Goal: Information Seeking & Learning: Learn about a topic

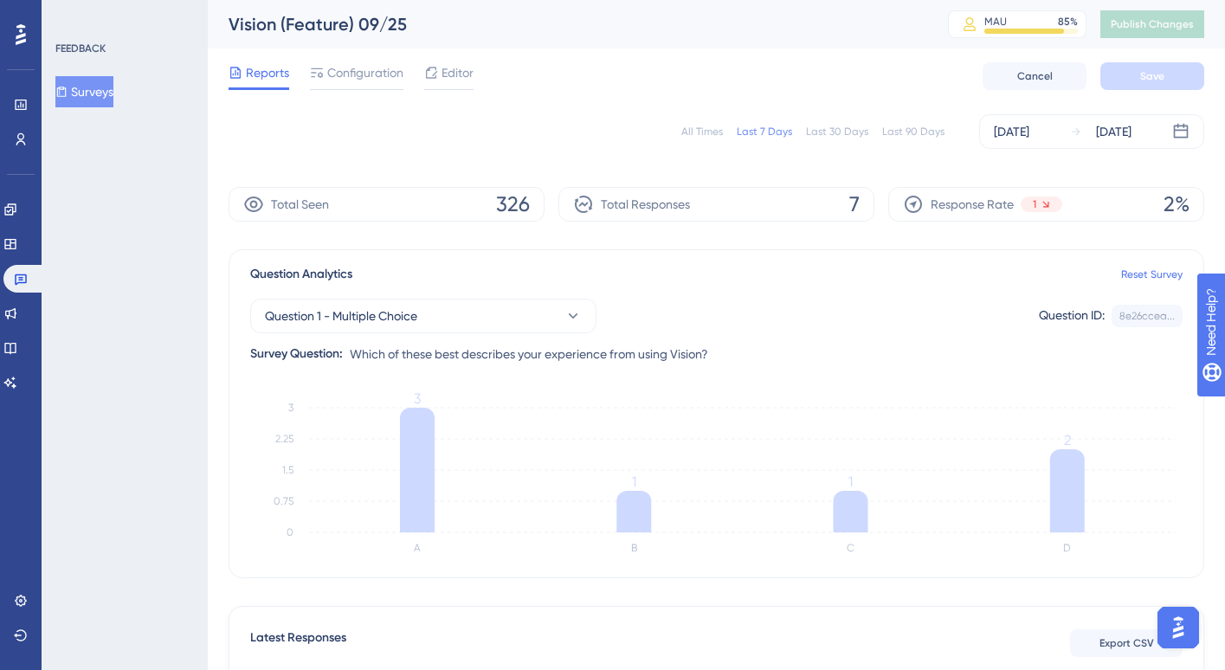
click at [691, 130] on div "All Times" at bounding box center [702, 132] width 42 height 14
click at [90, 101] on button "Surveys" at bounding box center [84, 91] width 58 height 31
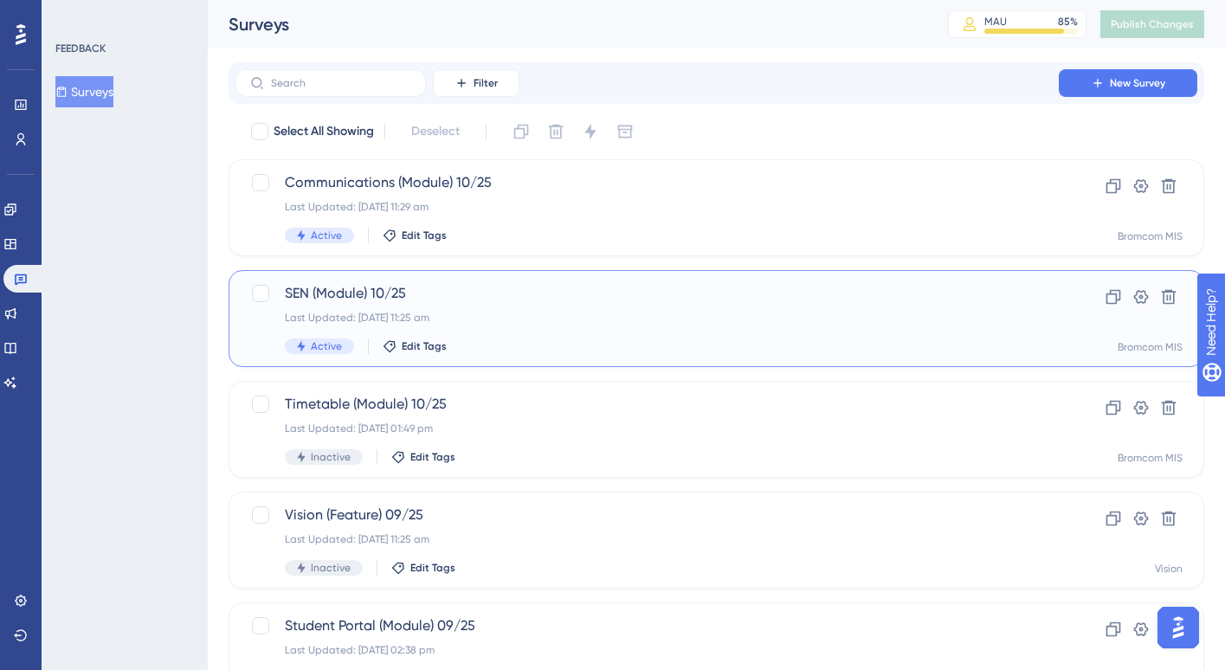
click at [501, 300] on span "SEN (Module) 10/25" at bounding box center [647, 293] width 725 height 21
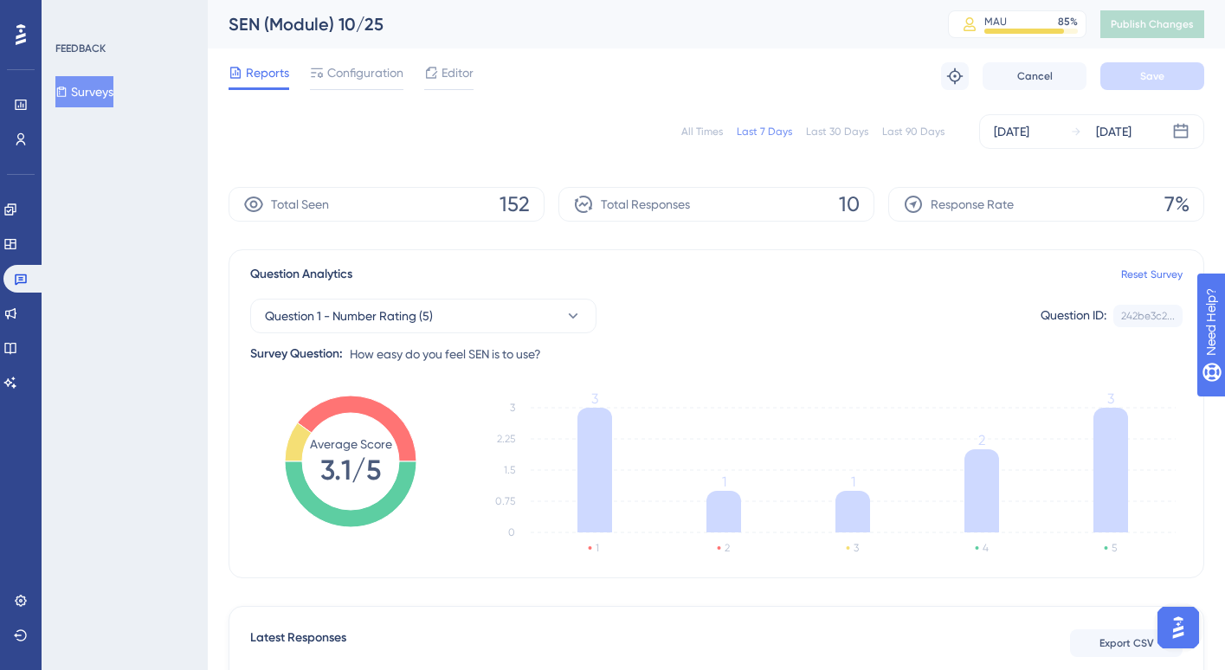
click at [701, 135] on div "All Times" at bounding box center [702, 132] width 42 height 14
click at [486, 325] on button "Question 1 - Number Rating (5)" at bounding box center [423, 316] width 346 height 35
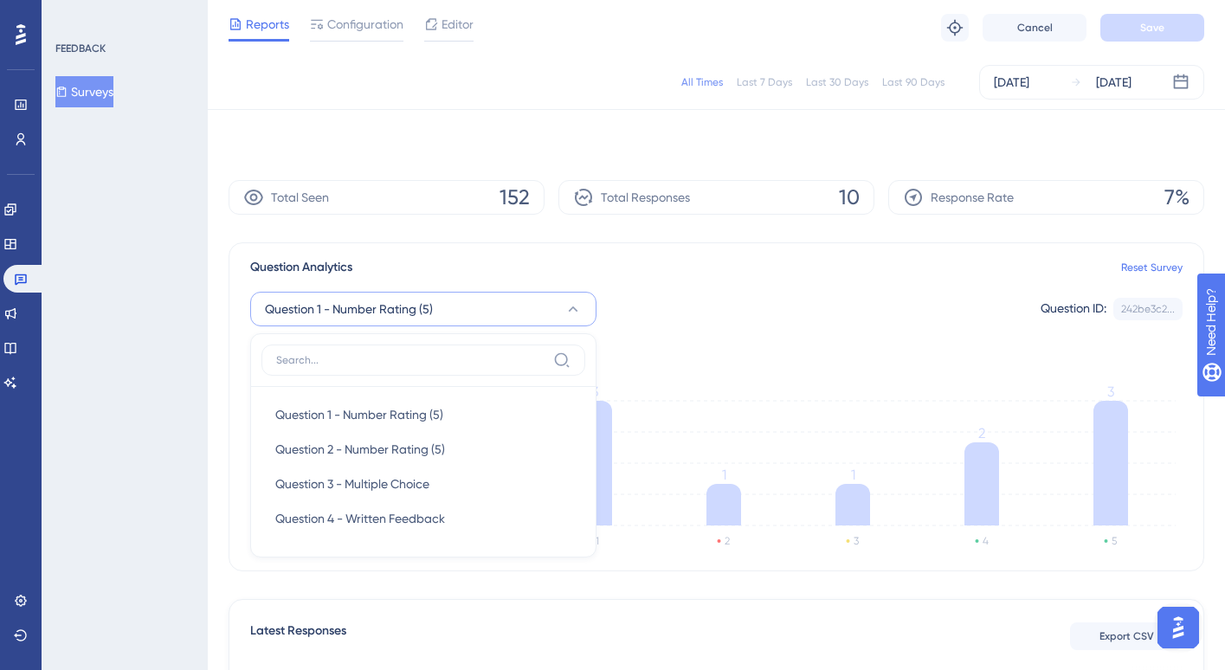
scroll to position [118, 0]
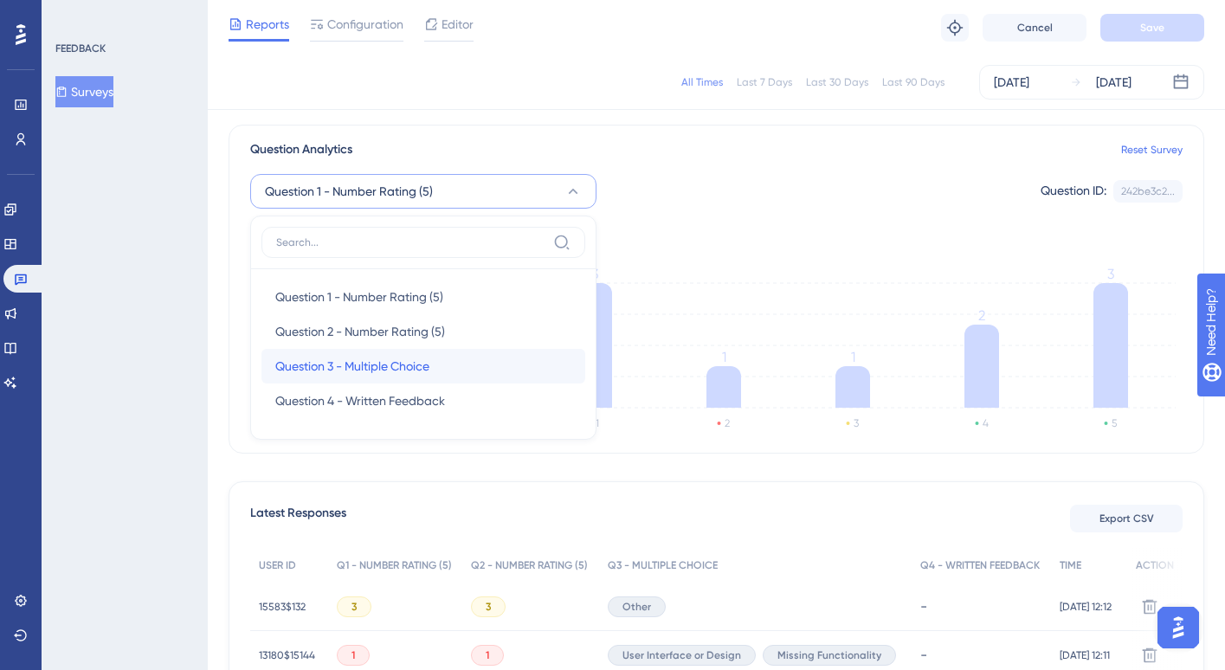
click at [467, 351] on div "Question 3 - Multiple Choice Question 3 - Multiple Choice" at bounding box center [423, 366] width 296 height 35
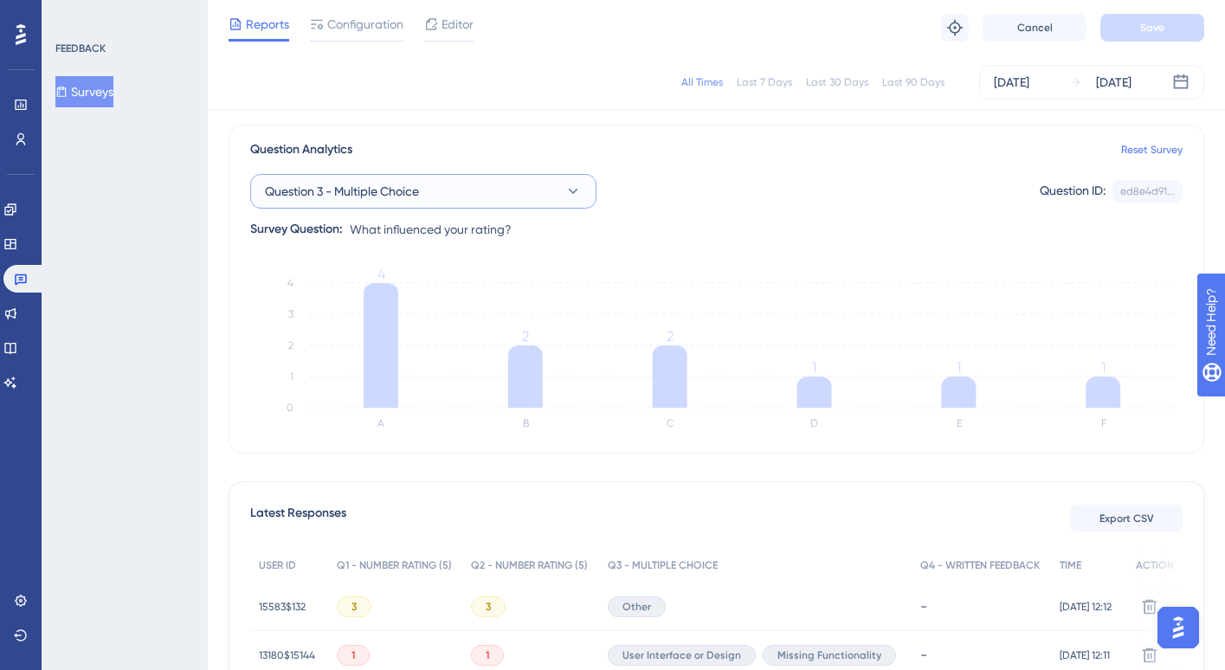
click at [501, 182] on button "Question 3 - Multiple Choice" at bounding box center [423, 191] width 346 height 35
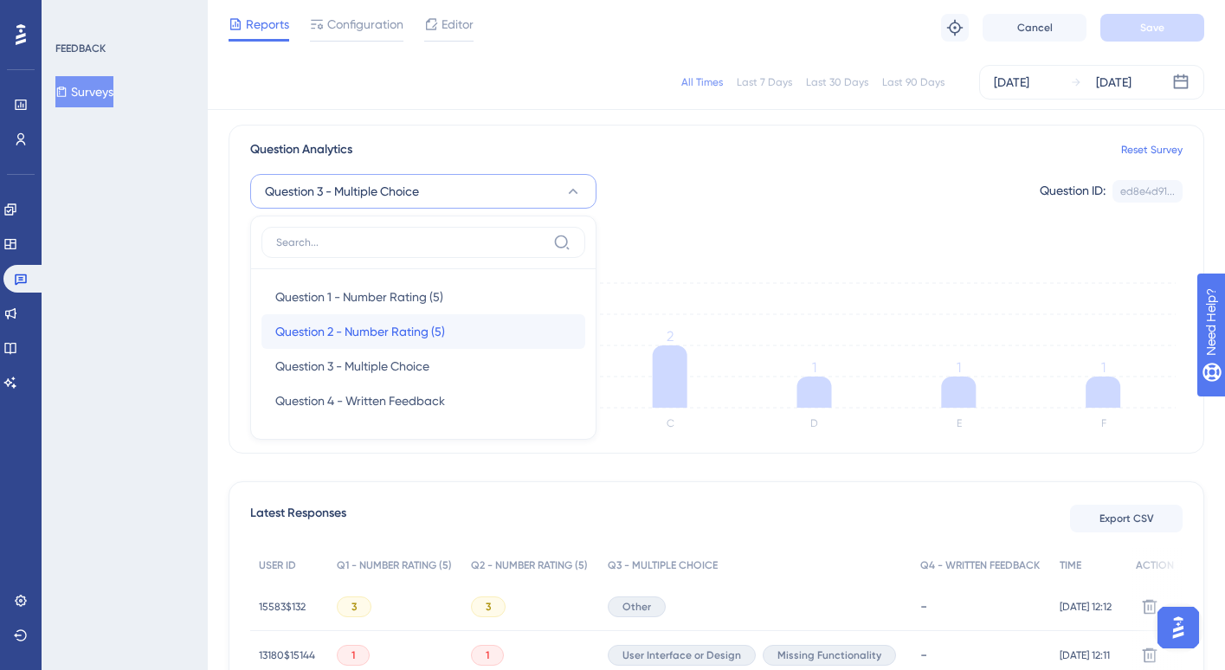
click at [414, 326] on span "Question 2 - Number Rating (5)" at bounding box center [360, 331] width 170 height 21
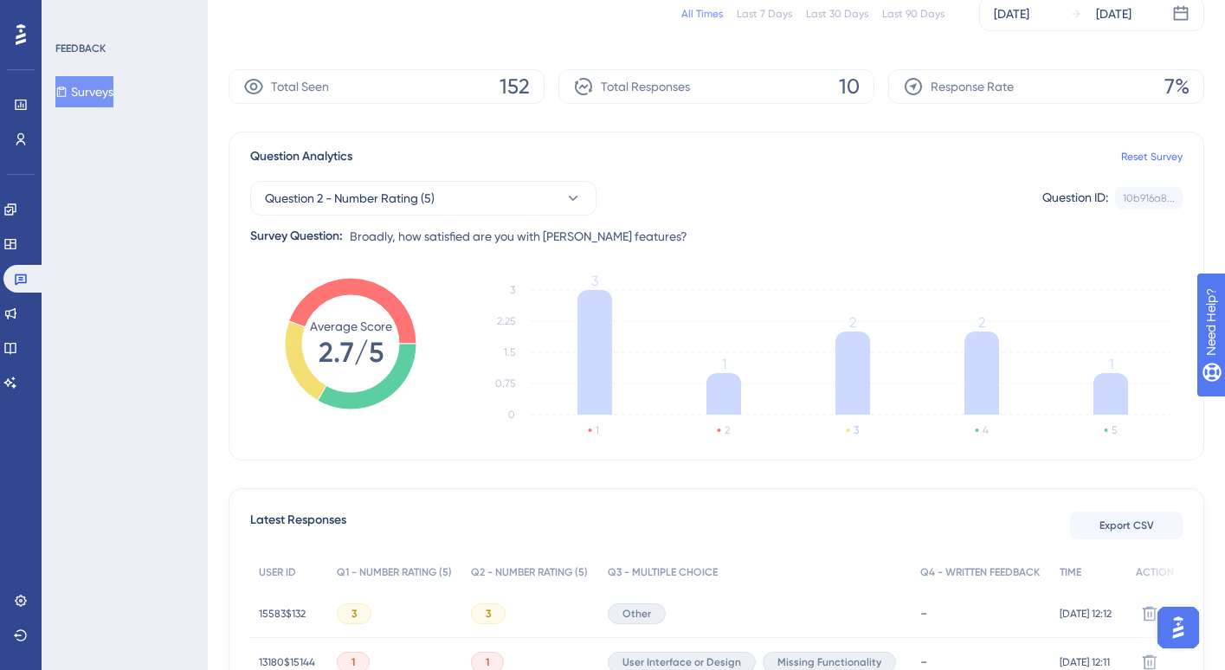
scroll to position [0, 0]
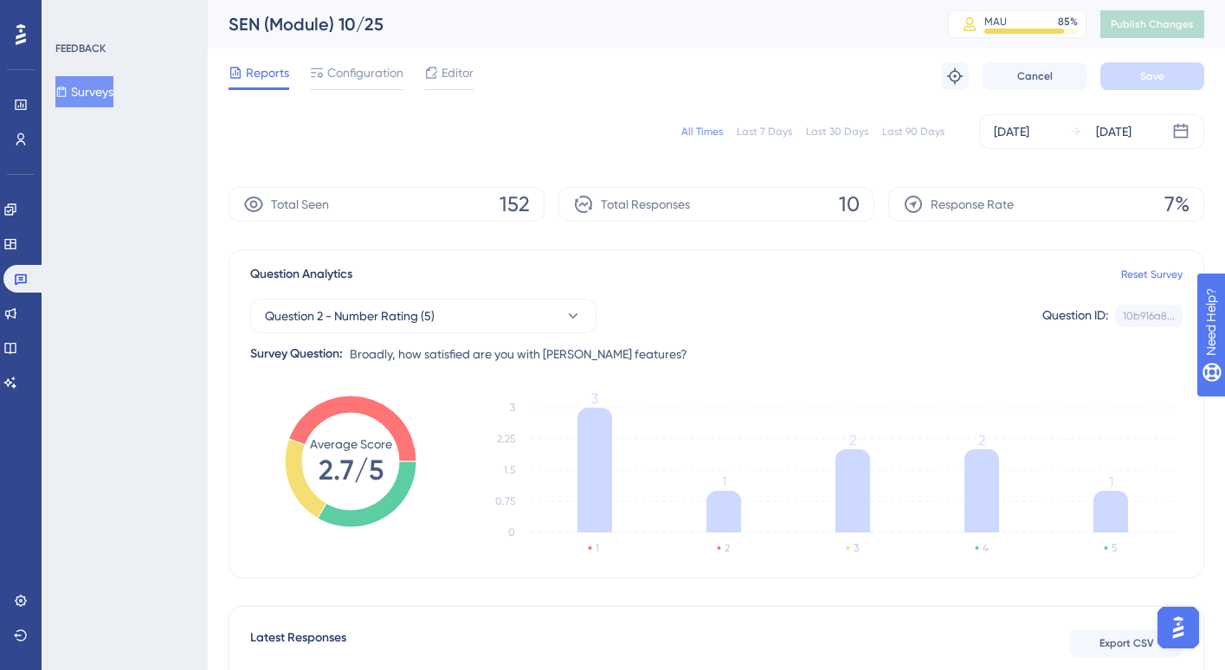
click at [704, 132] on div "All Times" at bounding box center [702, 132] width 42 height 14
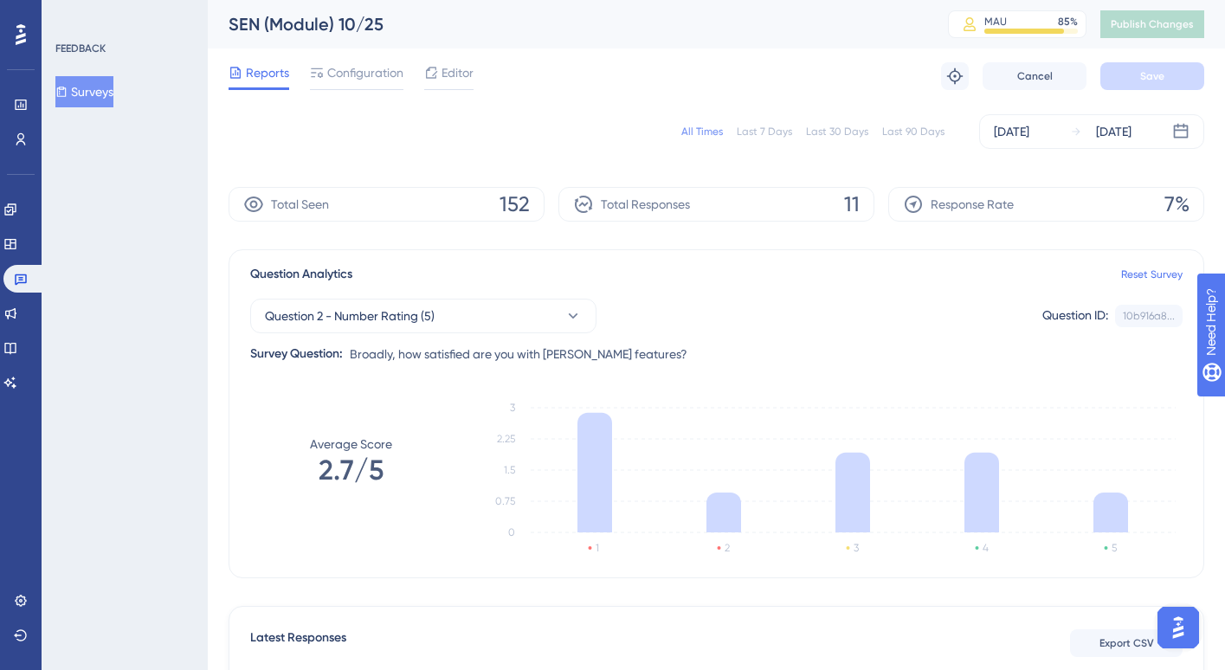
click at [113, 94] on button "Surveys" at bounding box center [84, 91] width 58 height 31
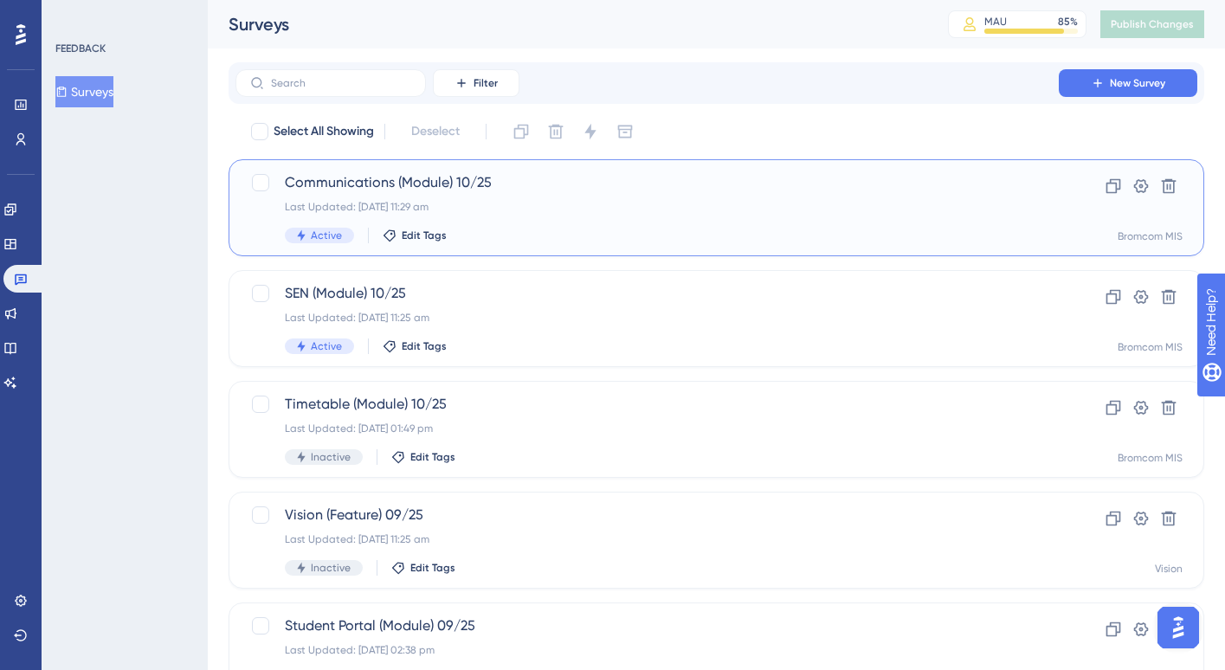
click at [429, 216] on div "Communications (Module) 10/25 Last Updated: [DATE] 11:29 am Active Edit Tags" at bounding box center [647, 207] width 725 height 71
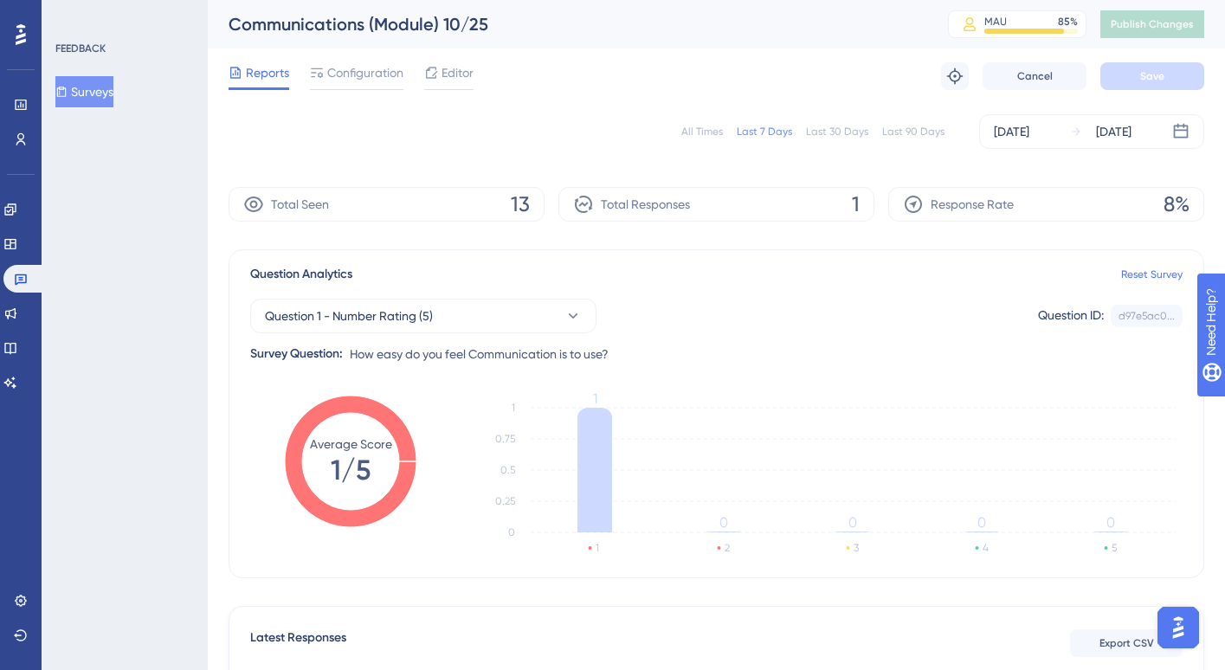
click at [701, 134] on div "All Times" at bounding box center [702, 132] width 42 height 14
click at [559, 321] on button "Question 1 - Number Rating (5)" at bounding box center [423, 316] width 346 height 35
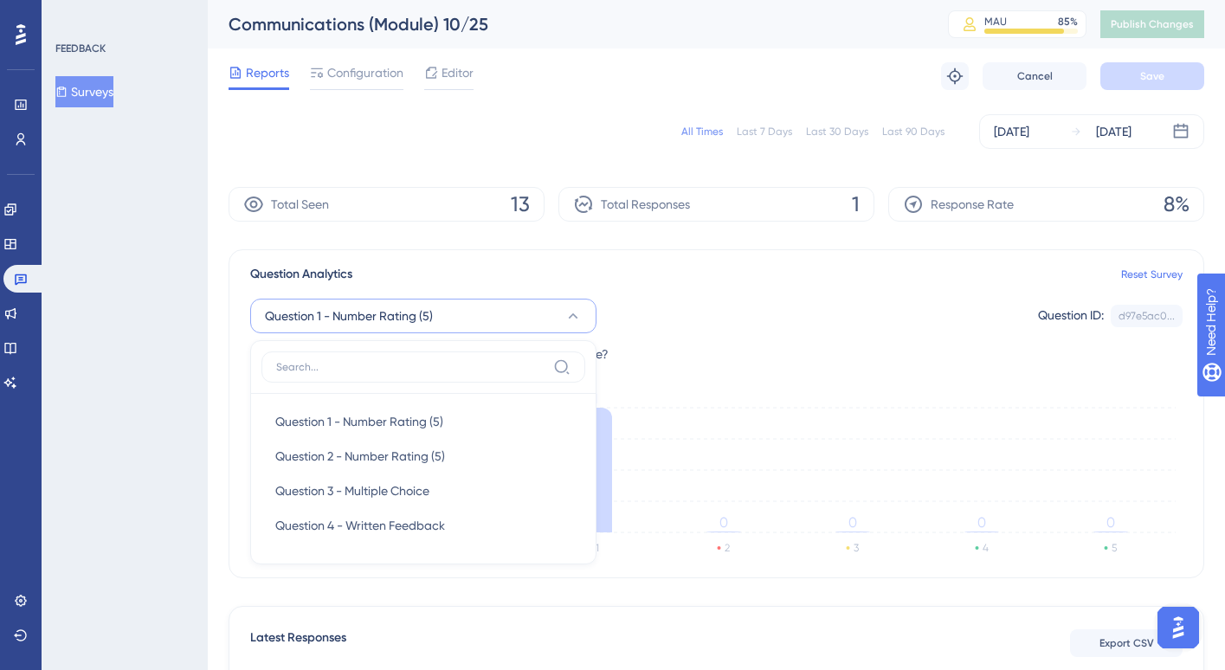
scroll to position [115, 0]
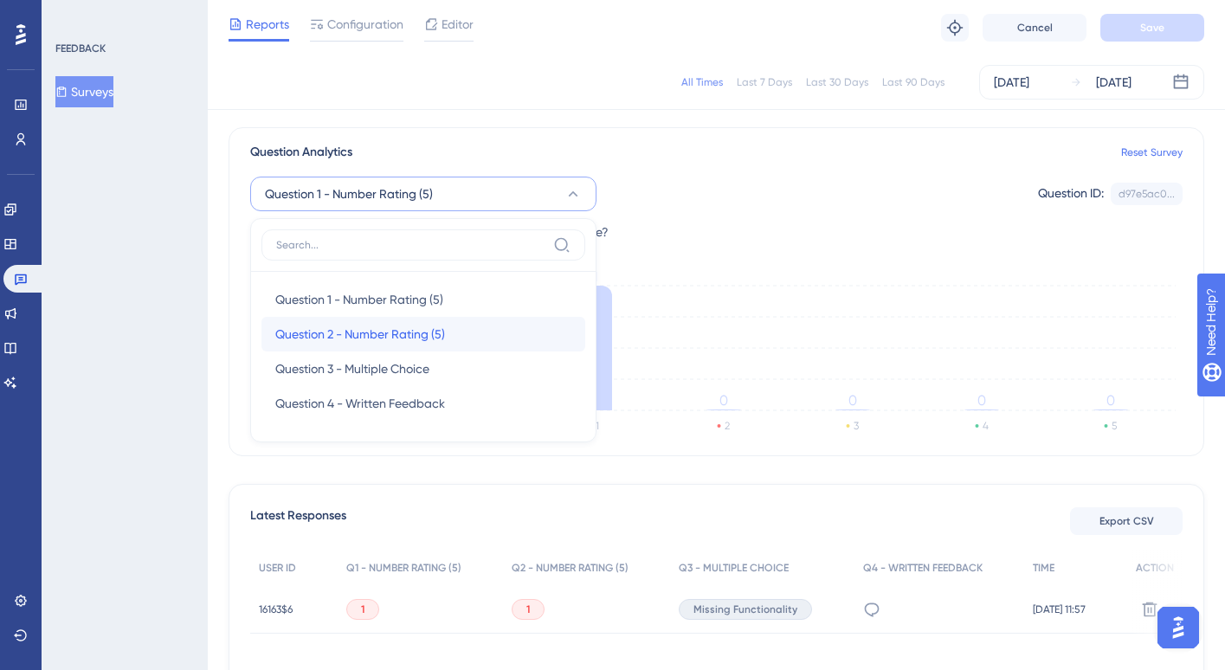
click at [540, 337] on div "Question 2 - Number Rating (5) Question 2 - Number Rating (5)" at bounding box center [423, 334] width 296 height 35
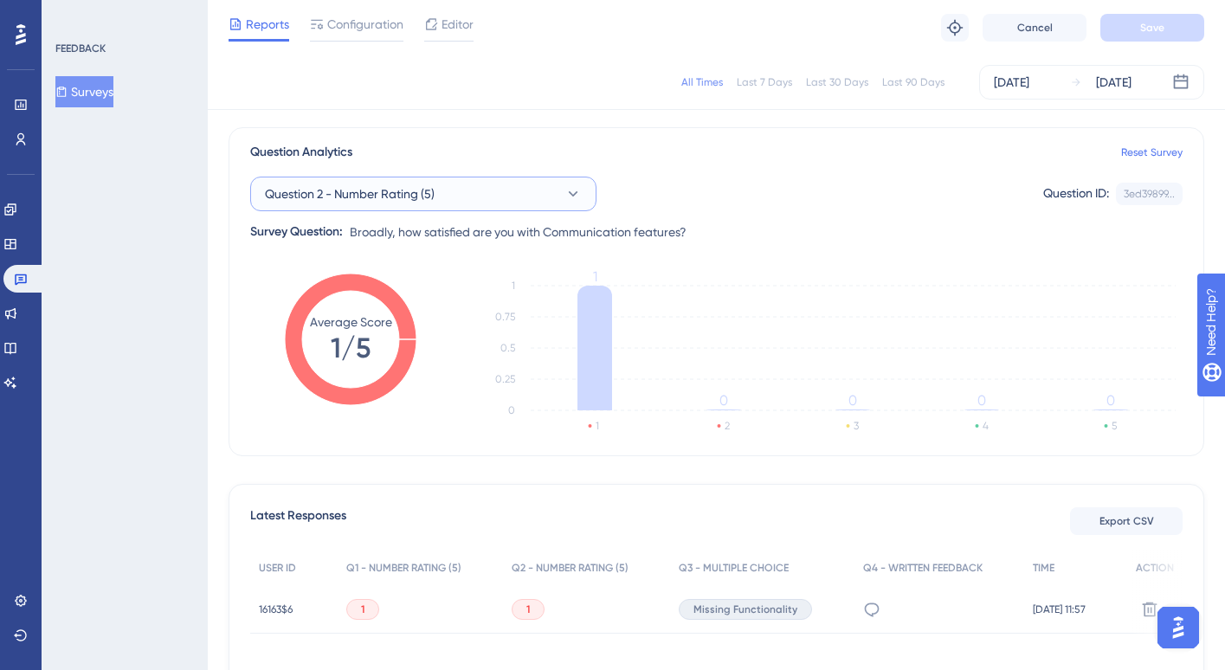
click at [588, 200] on button "Question 2 - Number Rating (5)" at bounding box center [423, 194] width 346 height 35
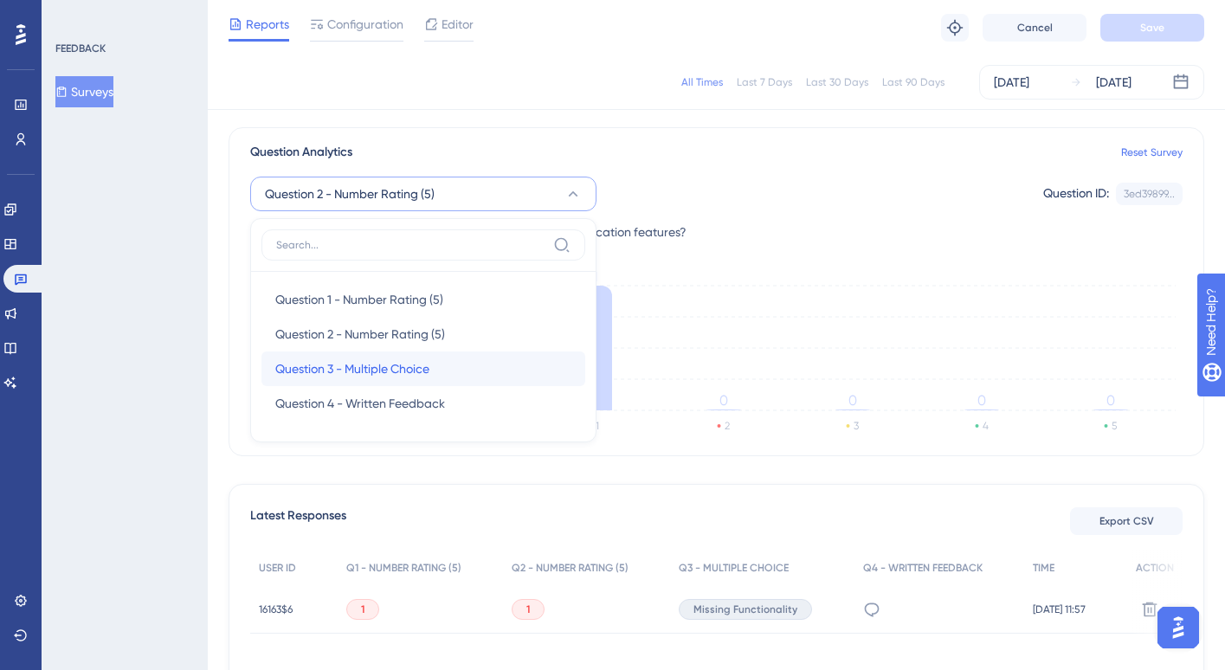
click at [475, 370] on div "Question 3 - Multiple Choice Question 3 - Multiple Choice" at bounding box center [423, 368] width 296 height 35
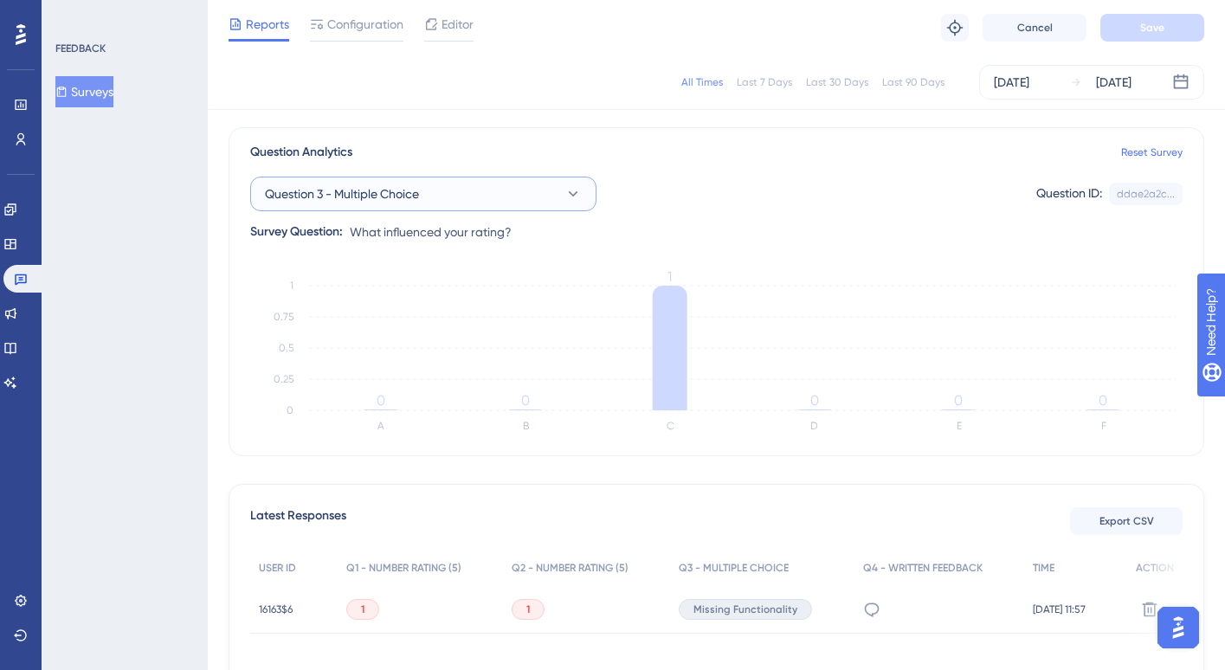
click at [483, 193] on button "Question 3 - Multiple Choice" at bounding box center [423, 194] width 346 height 35
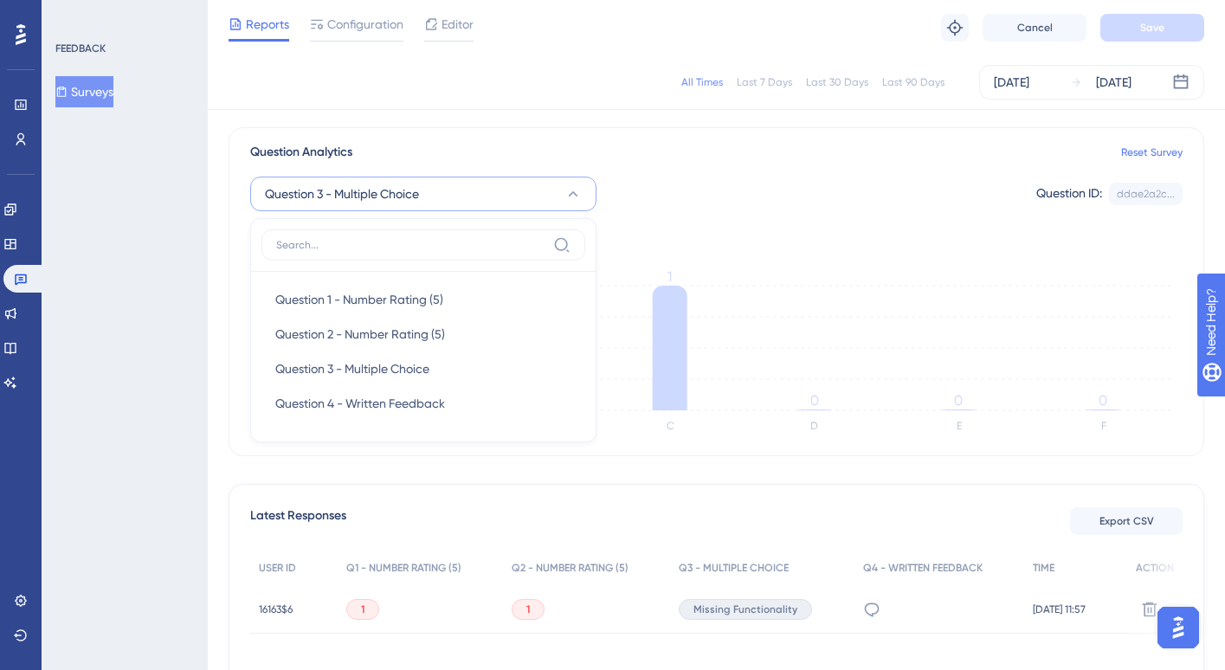
click at [113, 93] on button "Surveys" at bounding box center [84, 91] width 58 height 31
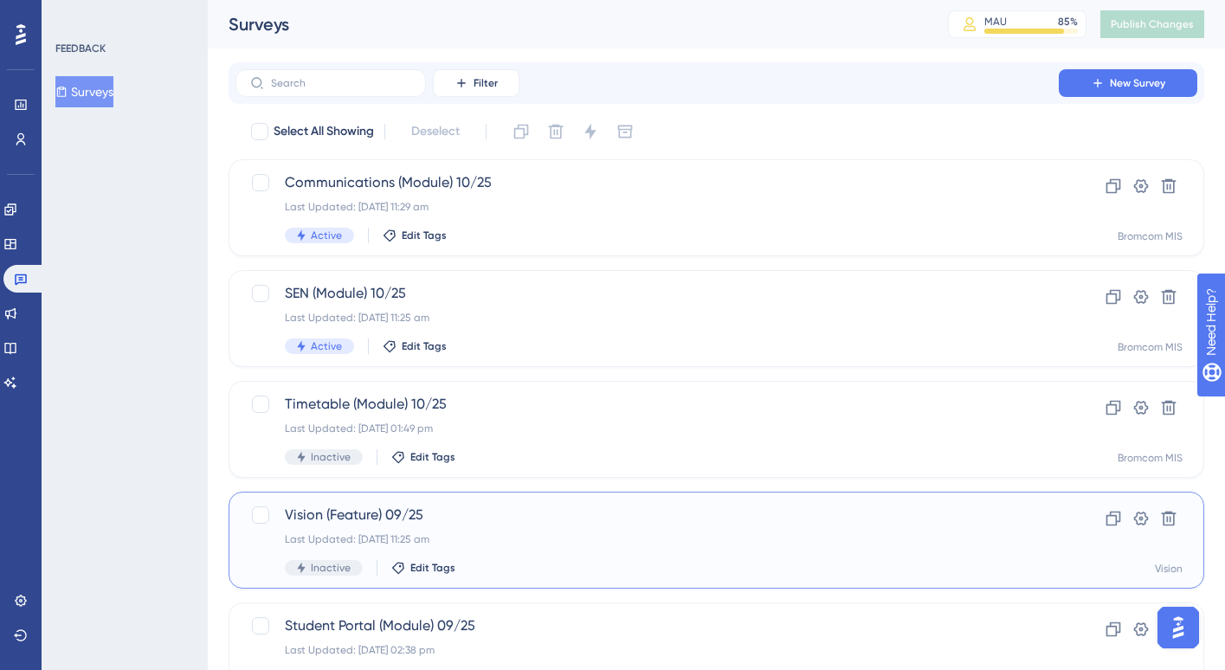
drag, startPoint x: 529, startPoint y: 512, endPoint x: 410, endPoint y: 536, distance: 120.9
click at [410, 536] on div "Last Updated: [DATE] 11:25 am" at bounding box center [647, 539] width 725 height 14
